Goal: Find contact information: Find contact information

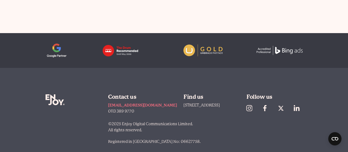
scroll to position [2117, 0]
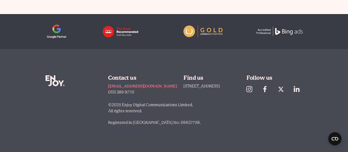
drag, startPoint x: 175, startPoint y: 84, endPoint x: 228, endPoint y: 83, distance: 52.8
click at [228, 83] on div "Enjoy Digital Contact us [EMAIL_ADDRESS][DOMAIN_NAME] 0113 389 9770 Find us [ST…" at bounding box center [173, 100] width 257 height 103
copy span "[STREET_ADDRESS]"
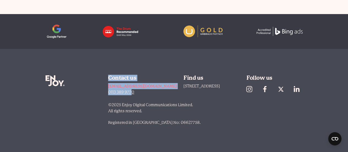
drag, startPoint x: 106, startPoint y: 89, endPoint x: 134, endPoint y: 91, distance: 27.8
click at [134, 91] on div "Enjoy Digital Contact us [EMAIL_ADDRESS][DOMAIN_NAME] 0113 389 9770 Find us [ST…" at bounding box center [173, 100] width 257 height 103
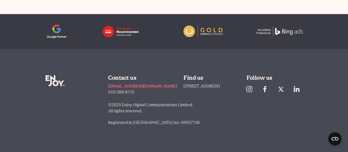
click at [159, 95] on div "Enjoy Digital Contact us [EMAIL_ADDRESS][DOMAIN_NAME] 0113 389 9770 Find us [ST…" at bounding box center [173, 100] width 257 height 103
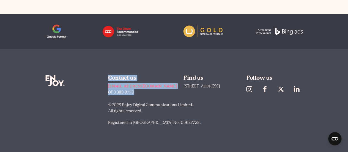
drag, startPoint x: 106, startPoint y: 92, endPoint x: 136, endPoint y: 91, distance: 30.3
click at [136, 91] on div "Enjoy Digital Contact us [EMAIL_ADDRESS][DOMAIN_NAME] 0113 389 9770 Find us [ST…" at bounding box center [173, 100] width 257 height 103
copy div "Contact us [EMAIL_ADDRESS][DOMAIN_NAME] 0113 389 9770"
